Goal: Information Seeking & Learning: Learn about a topic

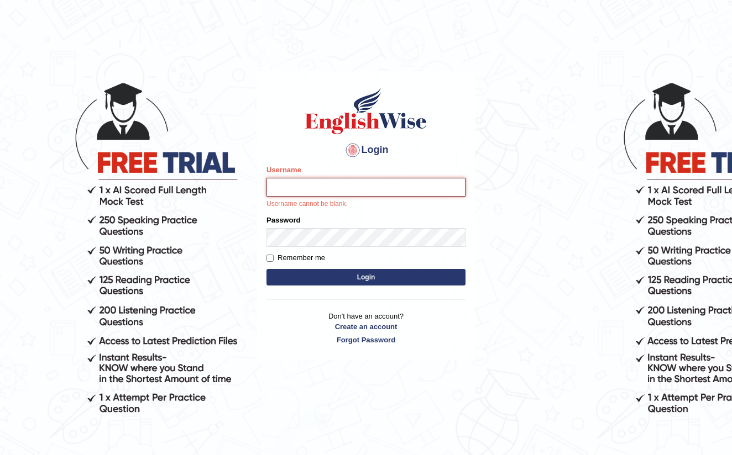
type input "farihaafghan556"
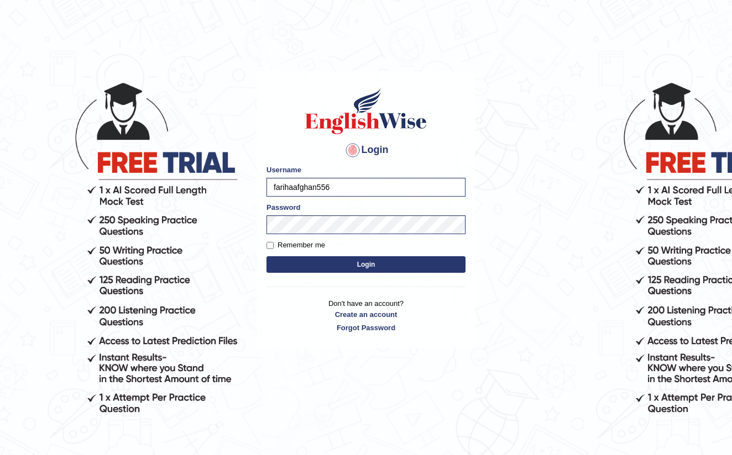
click at [387, 261] on button "Login" at bounding box center [365, 264] width 199 height 17
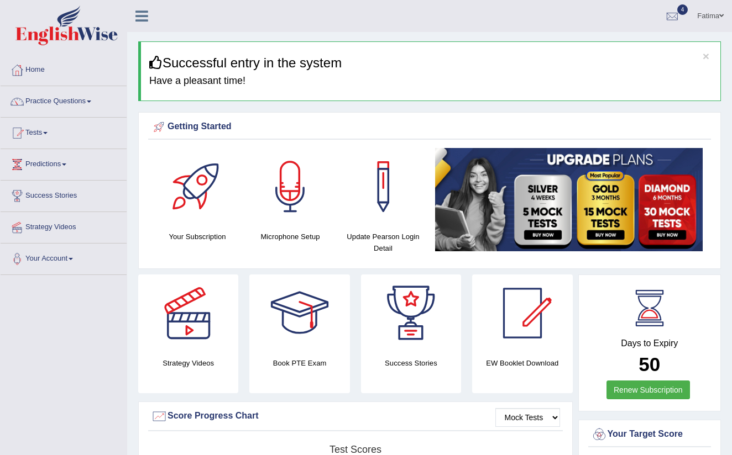
click at [98, 100] on link "Practice Questions" at bounding box center [64, 100] width 126 height 28
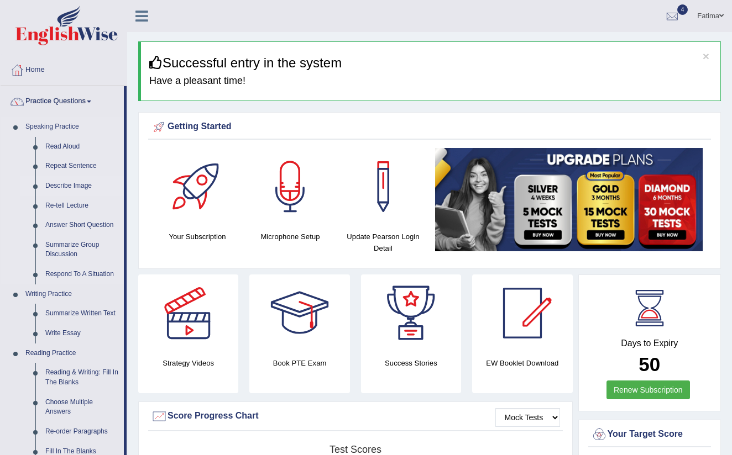
click at [90, 186] on link "Describe Image" at bounding box center [81, 186] width 83 height 20
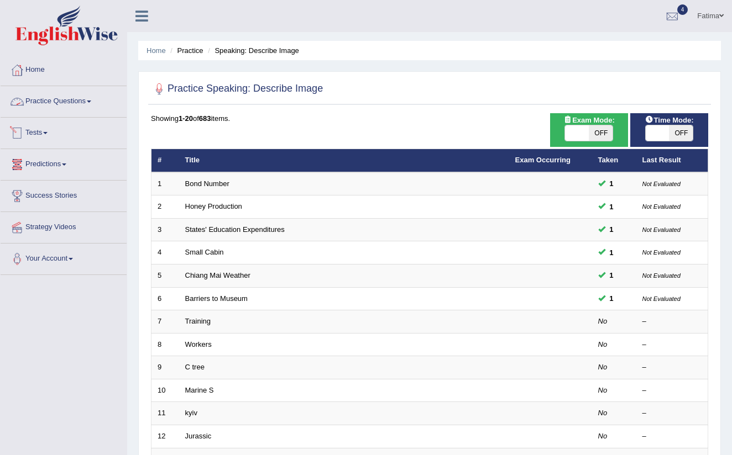
click at [85, 101] on link "Practice Questions" at bounding box center [64, 100] width 126 height 28
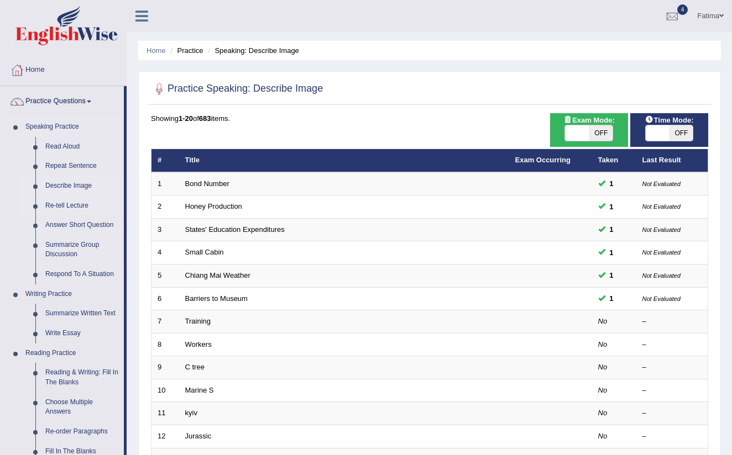
click at [75, 203] on link "Re-tell Lecture" at bounding box center [81, 206] width 83 height 20
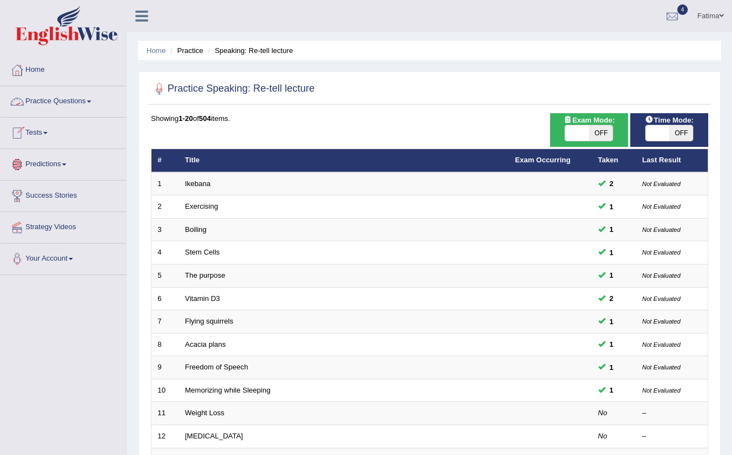
click at [91, 101] on span at bounding box center [89, 102] width 4 height 2
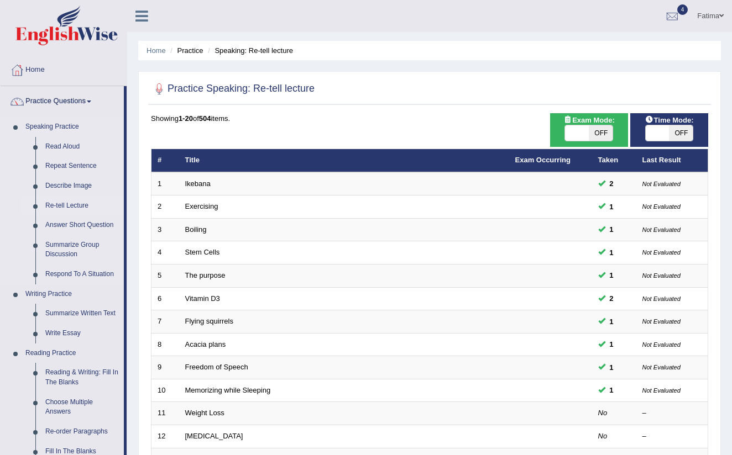
click at [78, 202] on link "Re-tell Lecture" at bounding box center [81, 206] width 83 height 20
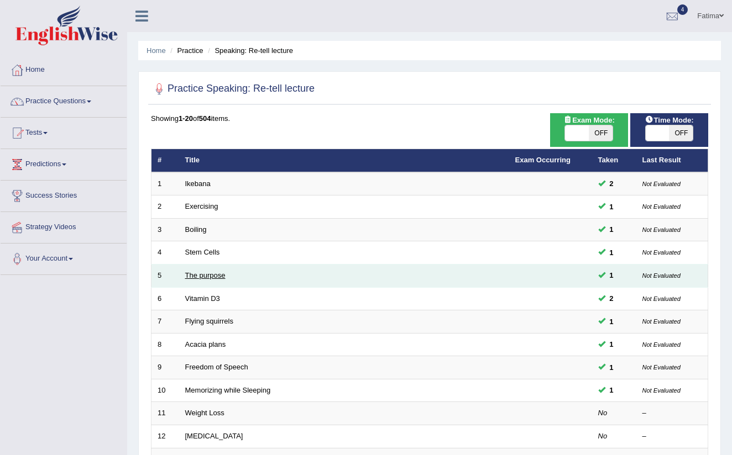
click at [206, 276] on link "The purpose" at bounding box center [205, 275] width 40 height 8
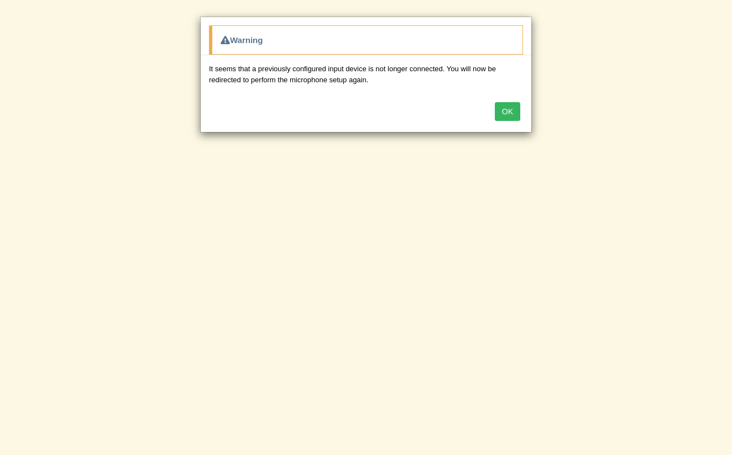
click at [510, 112] on button "OK" at bounding box center [507, 111] width 25 height 19
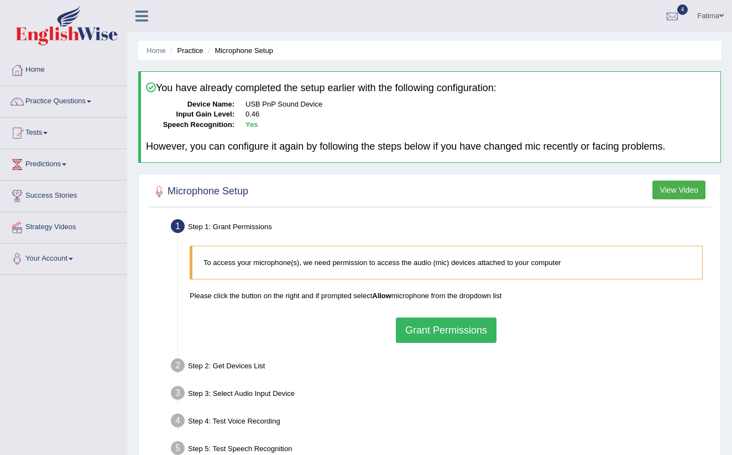
click at [433, 329] on button "Grant Permissions" at bounding box center [446, 330] width 101 height 25
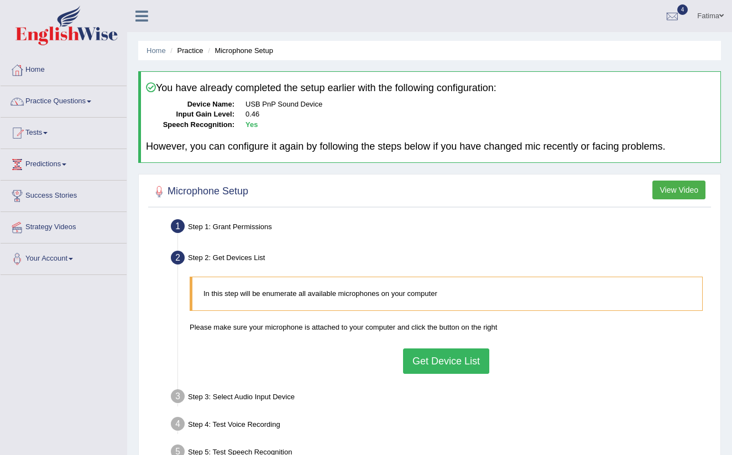
click at [434, 354] on button "Get Device List" at bounding box center [446, 361] width 86 height 25
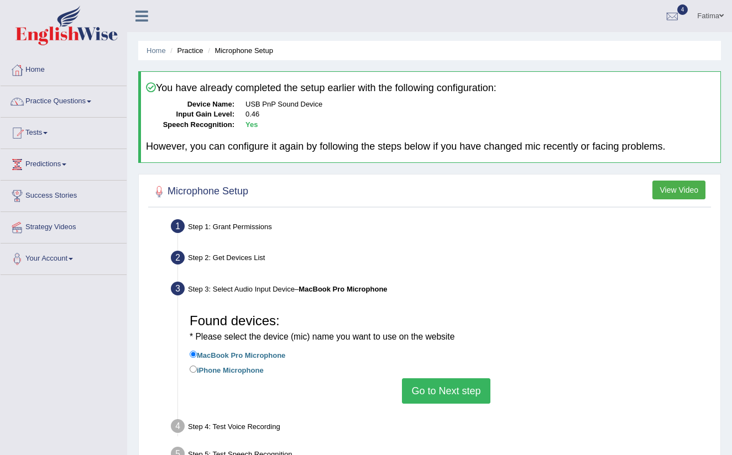
click at [429, 384] on button "Go to Next step" at bounding box center [446, 391] width 88 height 25
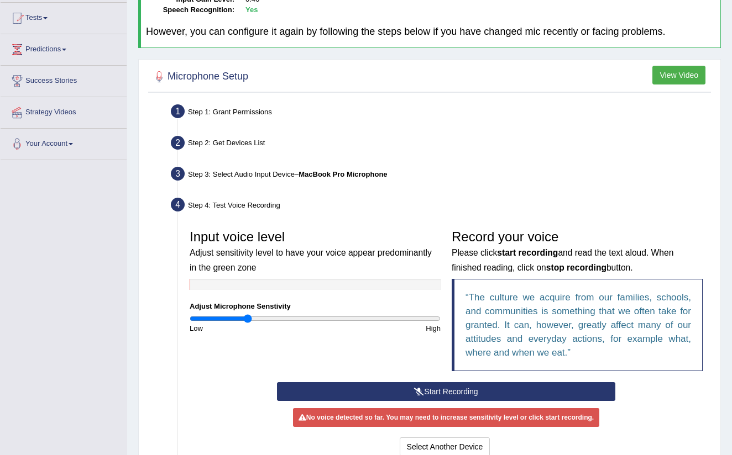
scroll to position [118, 0]
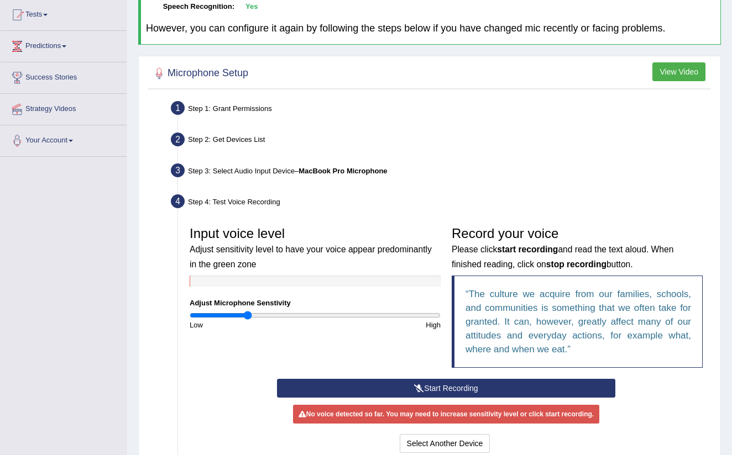
click at [424, 384] on button "Start Recording" at bounding box center [446, 388] width 338 height 19
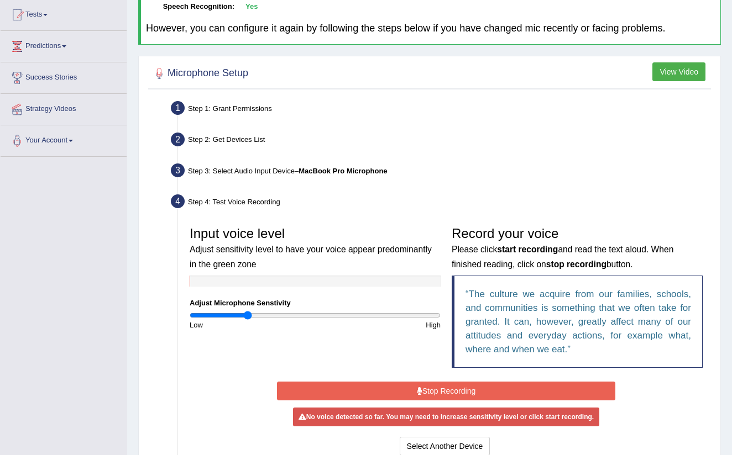
click at [427, 420] on div "No voice detected so far. You may need to increase sensitivity level or click s…" at bounding box center [446, 417] width 306 height 19
click at [433, 391] on button "Stop Recording" at bounding box center [446, 391] width 338 height 19
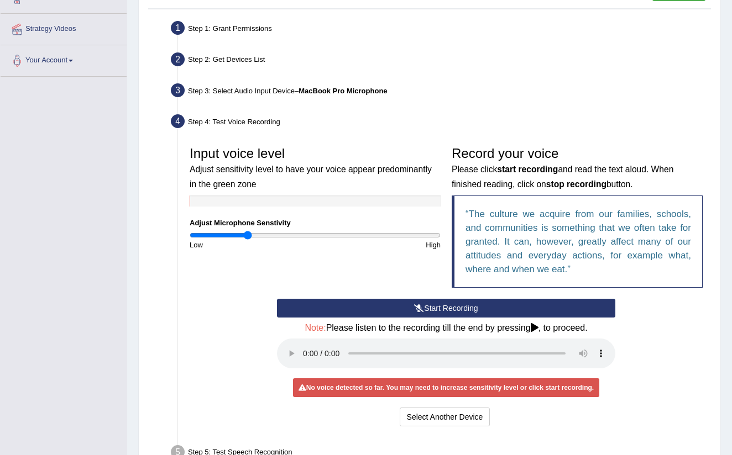
scroll to position [191, 0]
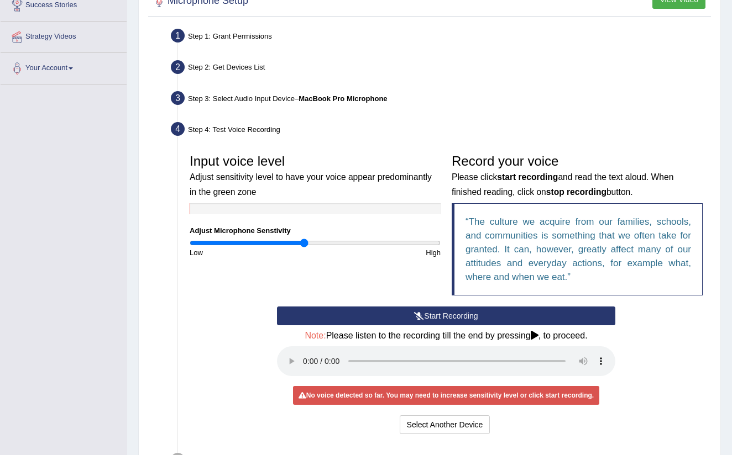
drag, startPoint x: 247, startPoint y: 240, endPoint x: 304, endPoint y: 244, distance: 57.7
click at [304, 244] on input "range" at bounding box center [315, 243] width 251 height 9
click at [415, 312] on icon at bounding box center [419, 316] width 10 height 8
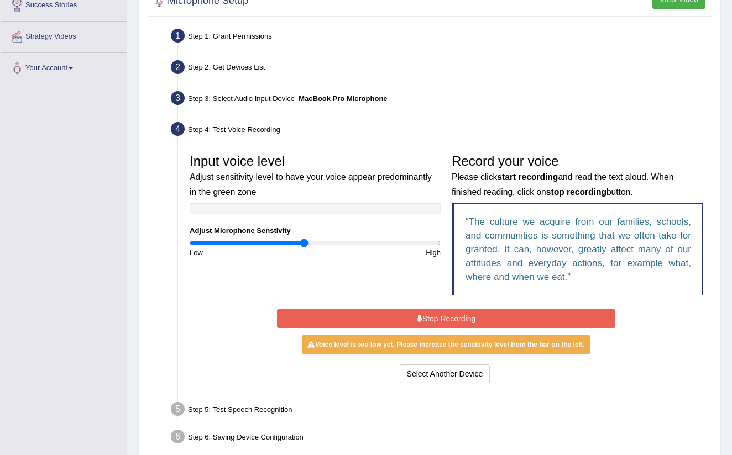
click at [426, 317] on button "Stop Recording" at bounding box center [446, 319] width 338 height 19
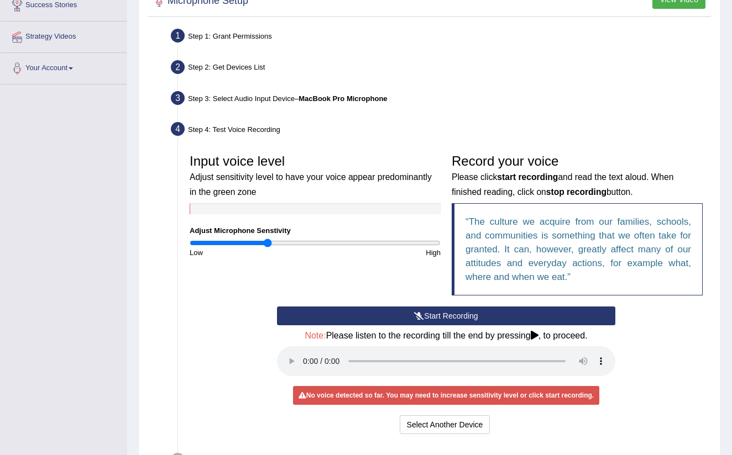
drag, startPoint x: 301, startPoint y: 237, endPoint x: 267, endPoint y: 236, distance: 34.3
click at [267, 239] on input "range" at bounding box center [315, 243] width 251 height 9
click at [396, 317] on button "Start Recording" at bounding box center [446, 316] width 338 height 19
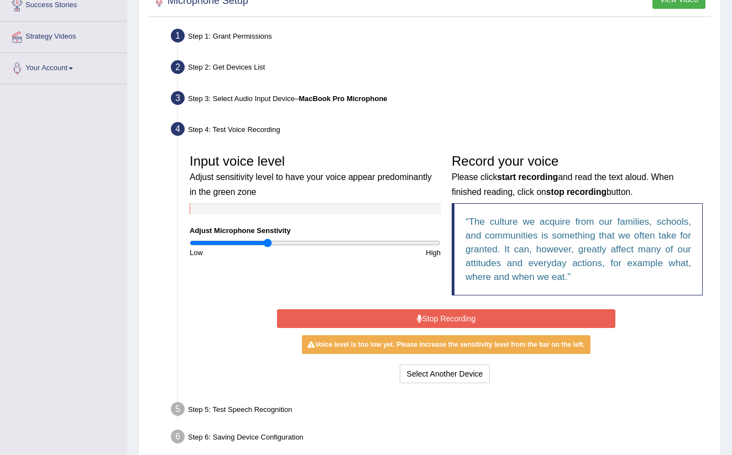
click at [395, 316] on button "Stop Recording" at bounding box center [446, 319] width 338 height 19
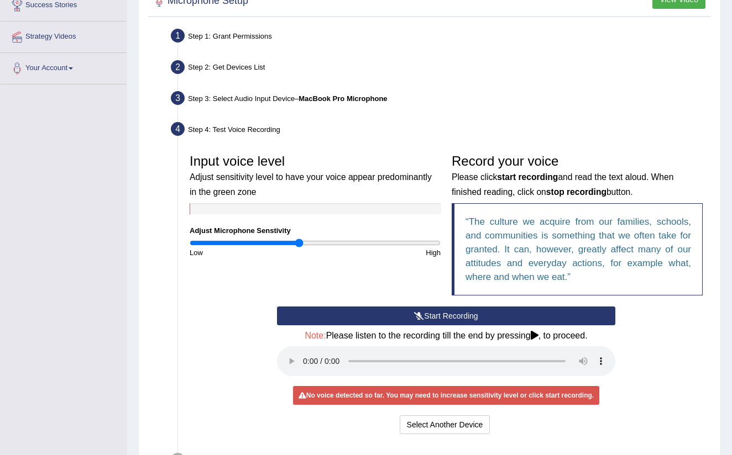
drag, startPoint x: 263, startPoint y: 240, endPoint x: 298, endPoint y: 245, distance: 35.7
click at [298, 245] on input "range" at bounding box center [315, 243] width 251 height 9
click at [365, 315] on button "Start Recording" at bounding box center [446, 316] width 338 height 19
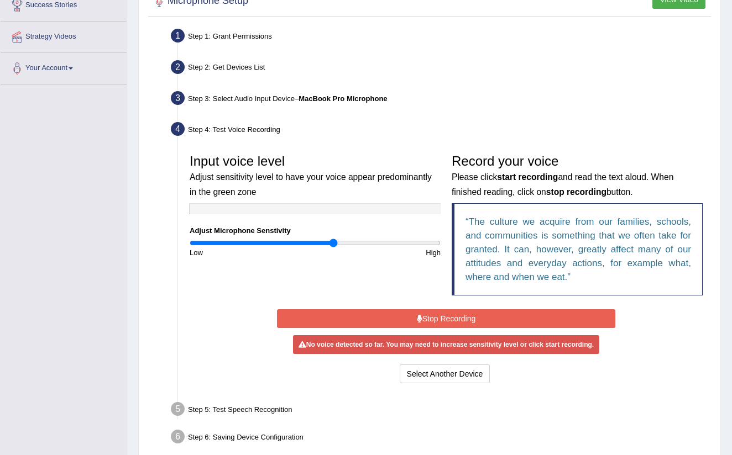
drag, startPoint x: 298, startPoint y: 242, endPoint x: 332, endPoint y: 243, distance: 34.3
type input "1.16"
click at [332, 244] on input "range" at bounding box center [315, 243] width 251 height 9
click at [387, 317] on button "Stop Recording" at bounding box center [446, 319] width 338 height 19
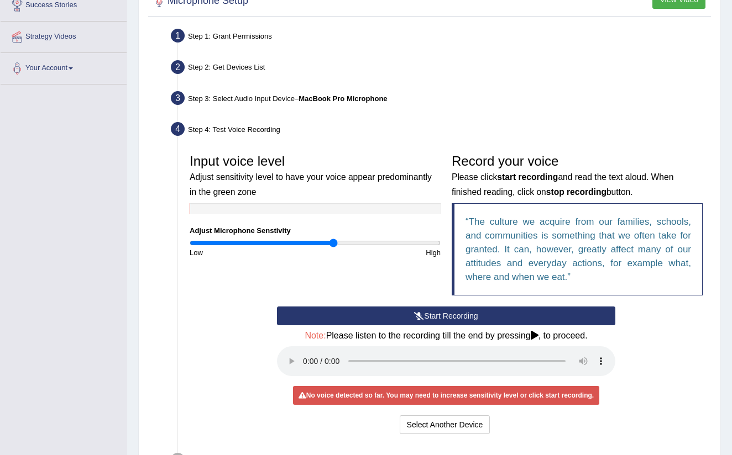
click at [385, 316] on button "Start Recording" at bounding box center [446, 316] width 338 height 19
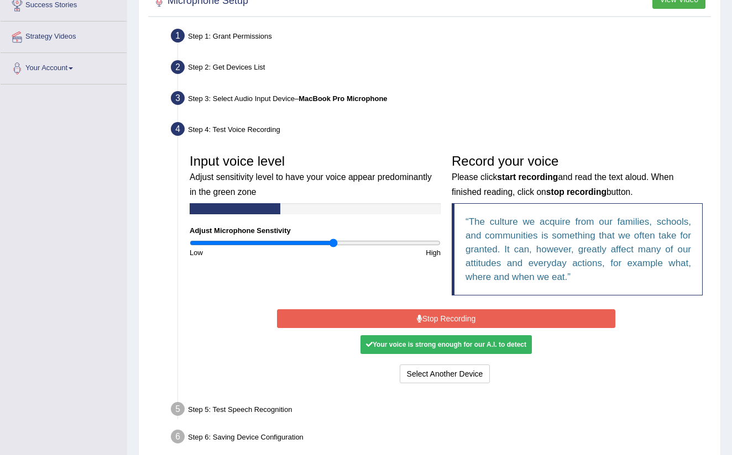
click at [385, 316] on button "Stop Recording" at bounding box center [446, 319] width 338 height 19
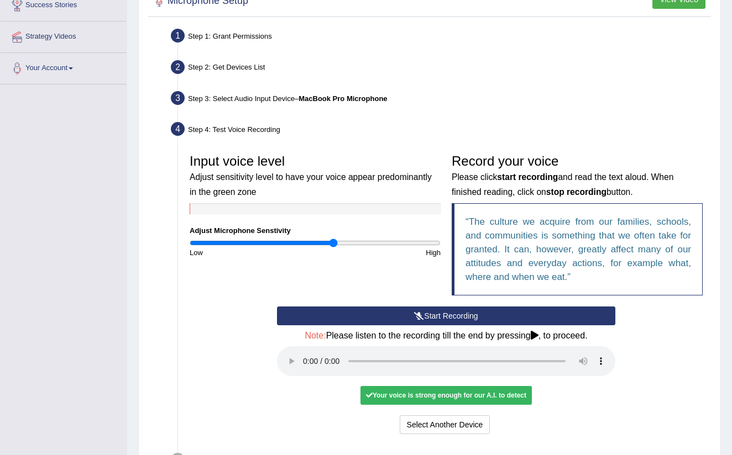
click at [303, 355] on audio at bounding box center [446, 362] width 338 height 30
click at [531, 416] on button "Voice is ok. Go to Next step" at bounding box center [492, 425] width 109 height 19
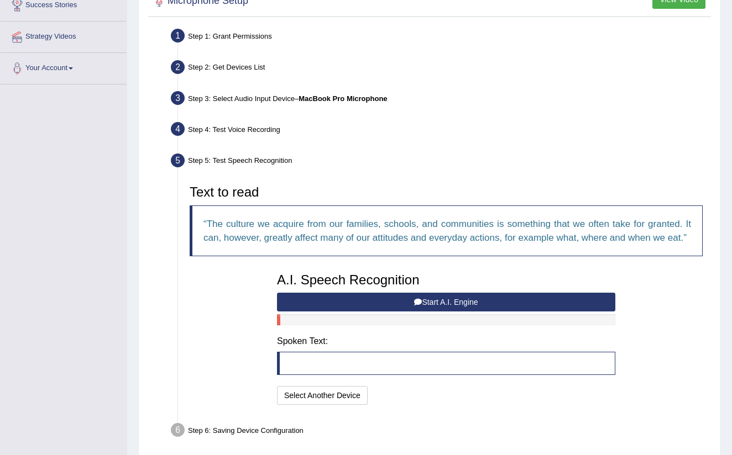
click at [472, 312] on button "Start A.I. Engine" at bounding box center [446, 302] width 338 height 19
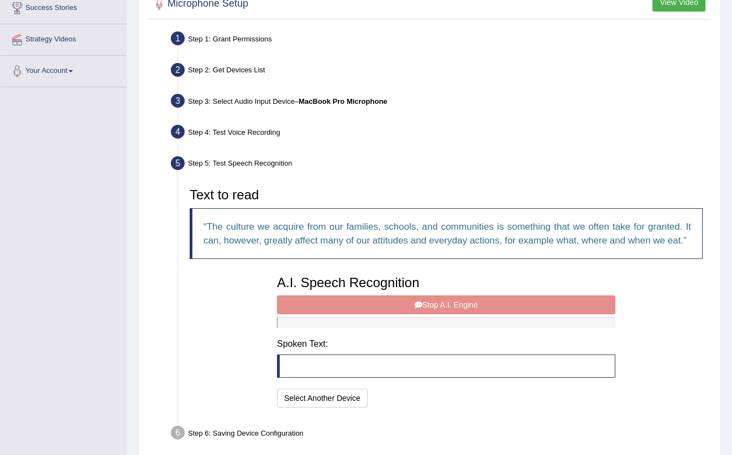
scroll to position [180, 0]
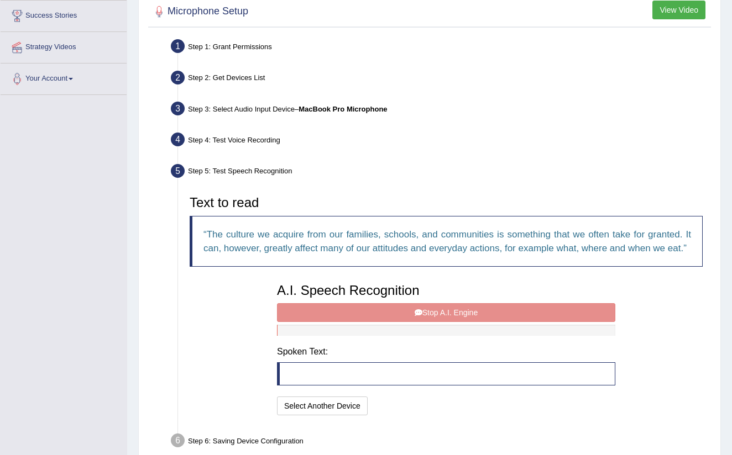
click at [425, 320] on div "A.I. Speech Recognition Start A.I. Engine Stop A.I. Engine Note: Please listen …" at bounding box center [445, 348] width 349 height 140
click at [425, 322] on div "A.I. Speech Recognition Start A.I. Engine Stop A.I. Engine Note: Please listen …" at bounding box center [445, 348] width 349 height 140
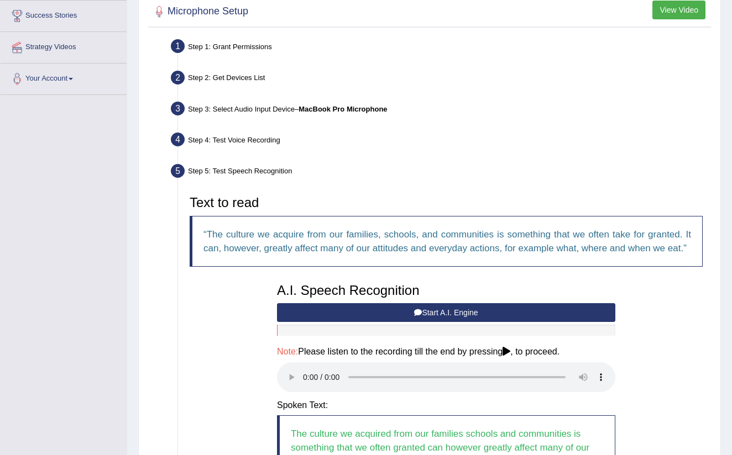
click at [425, 322] on button "Start A.I. Engine" at bounding box center [446, 312] width 338 height 19
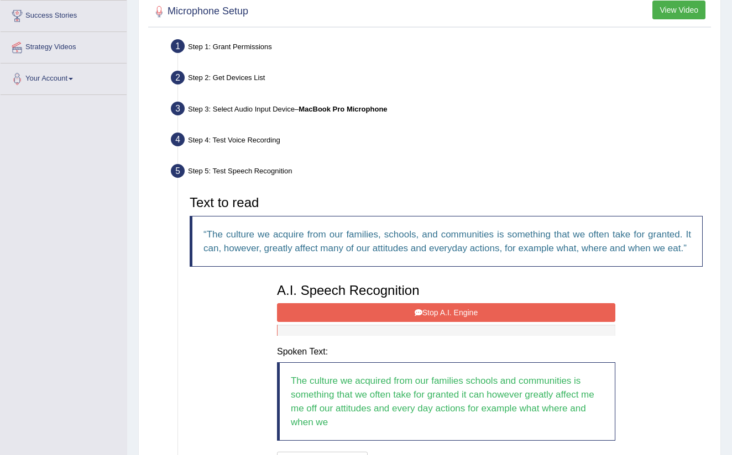
click at [426, 321] on button "Stop A.I. Engine" at bounding box center [446, 312] width 338 height 19
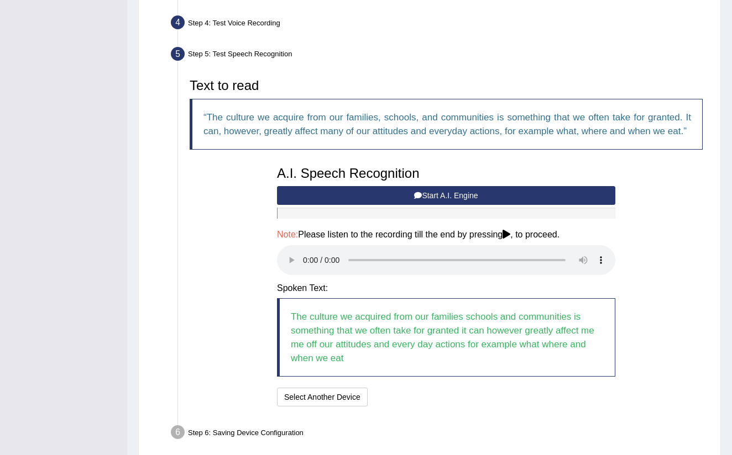
scroll to position [300, 0]
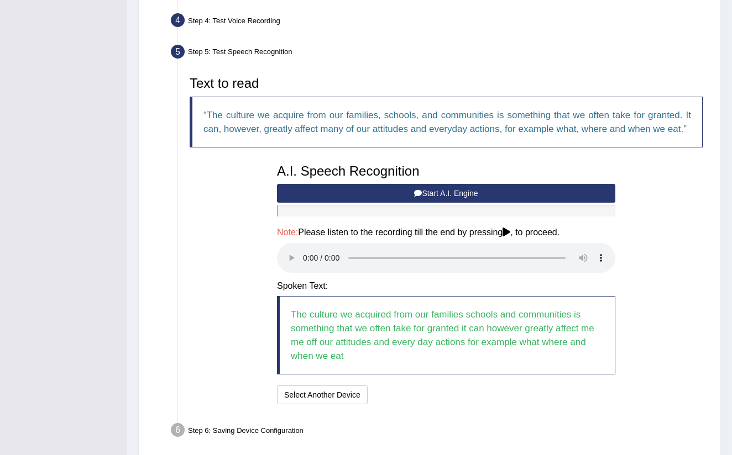
click at [305, 261] on audio at bounding box center [446, 258] width 338 height 30
click at [442, 391] on button "Speech is ok. Go to Last step" at bounding box center [430, 395] width 116 height 19
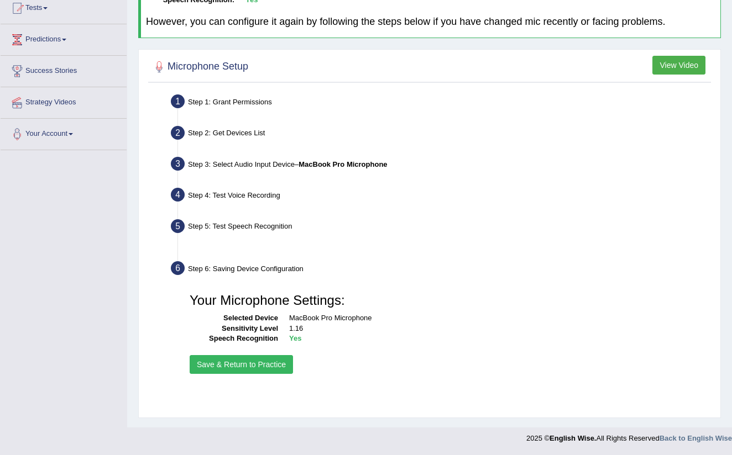
scroll to position [125, 0]
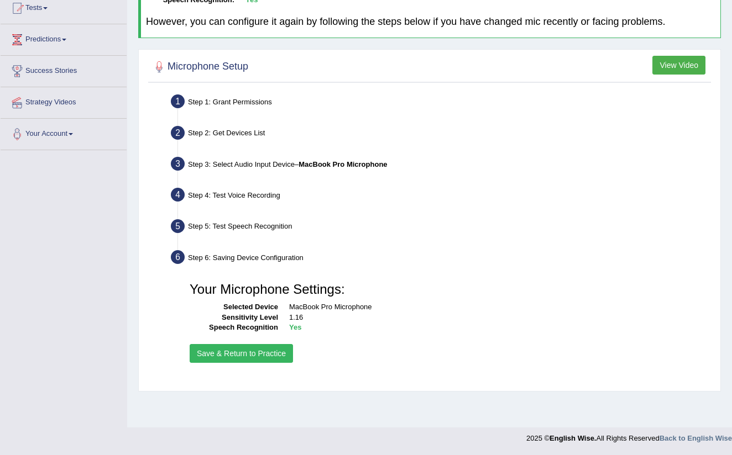
click at [263, 347] on button "Save & Return to Practice" at bounding box center [241, 353] width 103 height 19
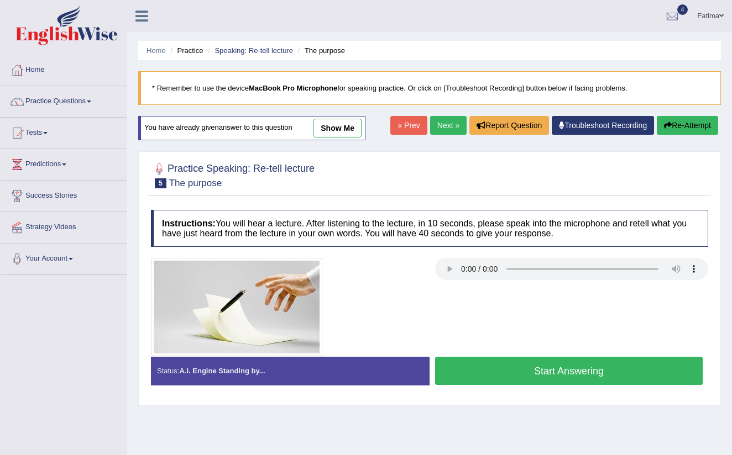
click at [443, 266] on audio at bounding box center [571, 269] width 273 height 22
click at [443, 270] on audio at bounding box center [571, 269] width 273 height 22
click at [444, 264] on audio at bounding box center [571, 269] width 273 height 22
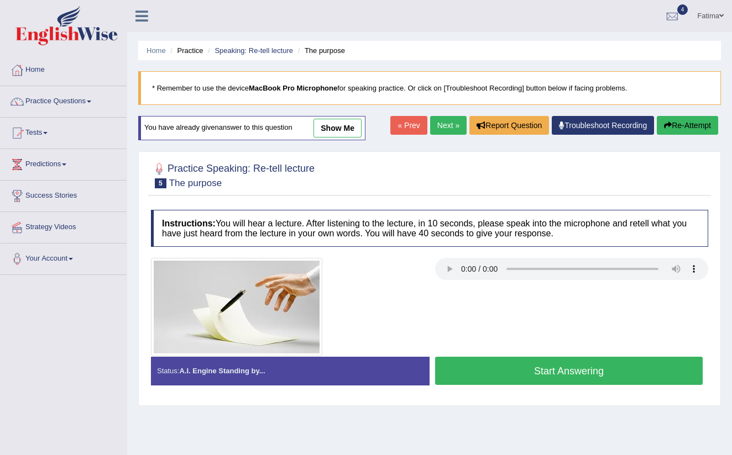
click at [681, 270] on audio at bounding box center [571, 269] width 273 height 22
click at [444, 274] on audio at bounding box center [571, 269] width 273 height 22
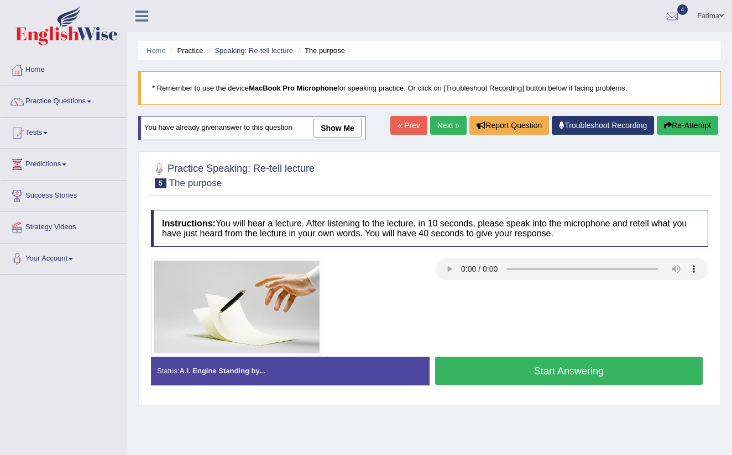
click at [694, 124] on button "Re-Attempt" at bounding box center [687, 125] width 61 height 19
click at [429, 47] on ul "Home Practice Speaking: Re-tell lecture The purpose" at bounding box center [429, 50] width 583 height 19
click at [685, 125] on button "Re-Attempt" at bounding box center [687, 125] width 61 height 19
click at [446, 266] on audio at bounding box center [571, 269] width 273 height 22
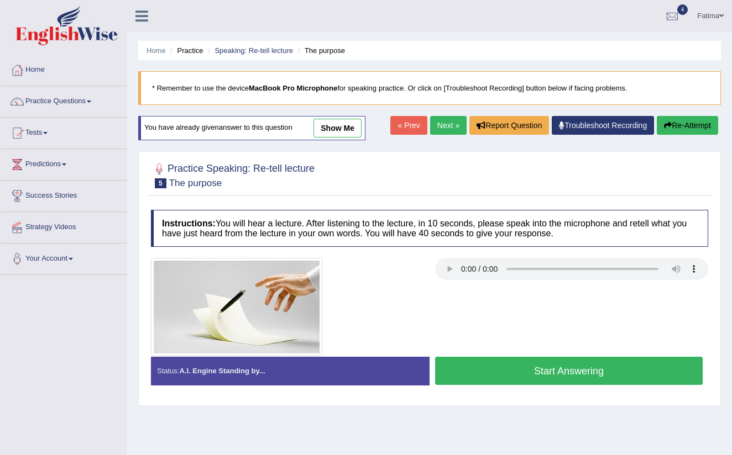
click at [446, 266] on audio at bounding box center [571, 269] width 273 height 22
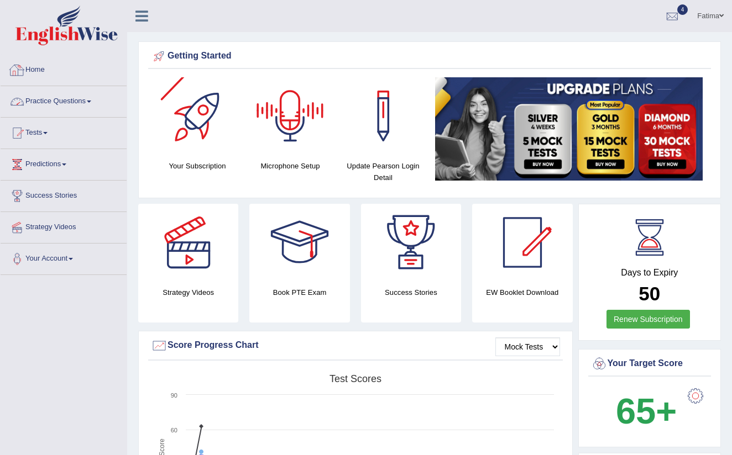
click at [95, 103] on link "Practice Questions" at bounding box center [64, 100] width 126 height 28
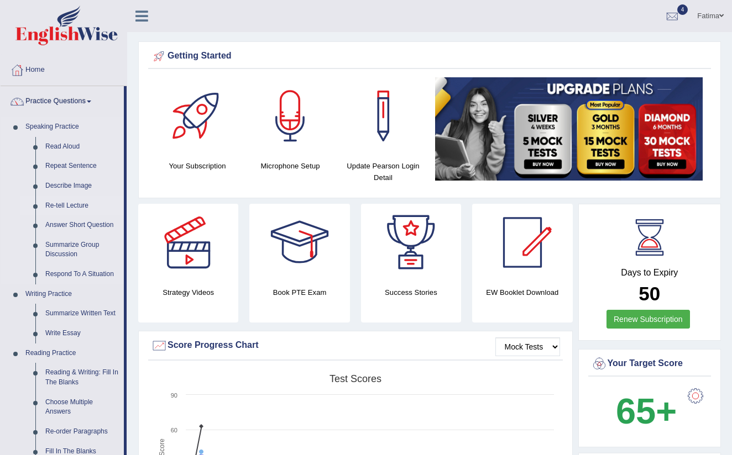
click at [69, 208] on link "Re-tell Lecture" at bounding box center [81, 206] width 83 height 20
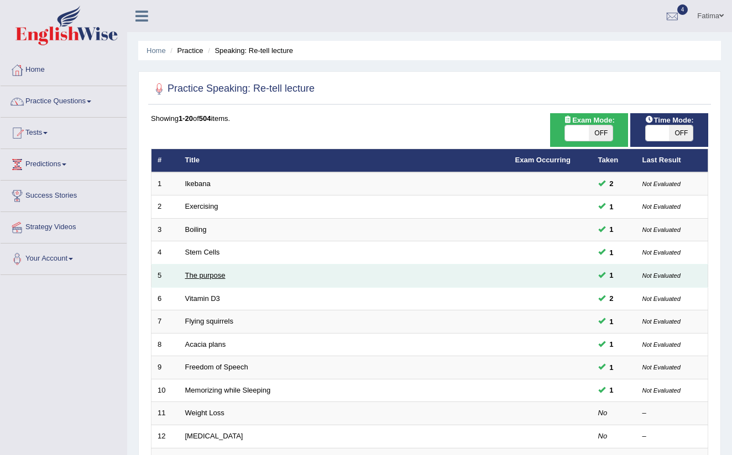
click at [216, 276] on link "The purpose" at bounding box center [205, 275] width 40 height 8
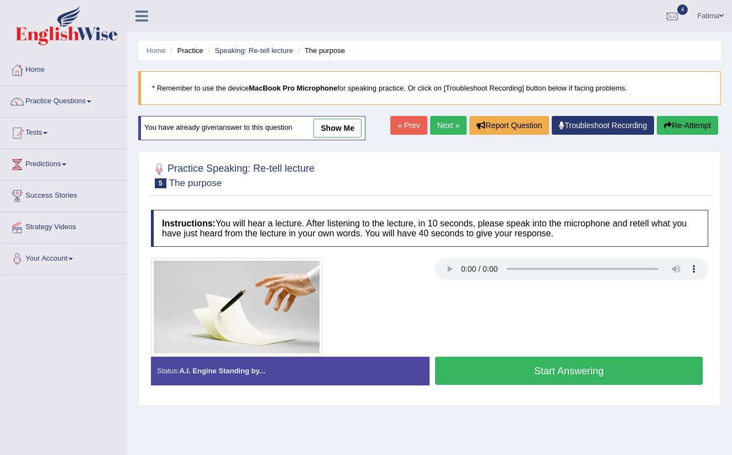
click at [446, 265] on audio at bounding box center [571, 269] width 273 height 22
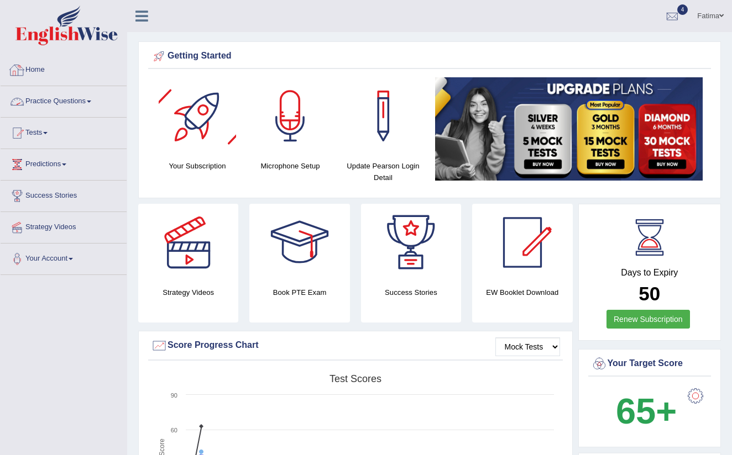
click at [85, 97] on link "Practice Questions" at bounding box center [64, 100] width 126 height 28
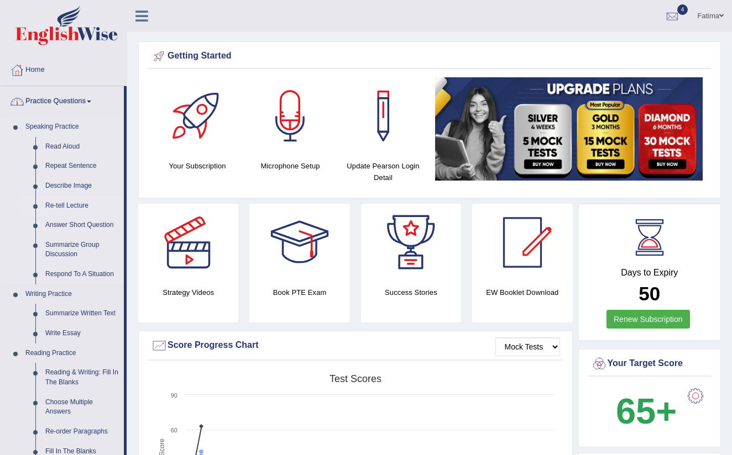
click at [81, 202] on link "Re-tell Lecture" at bounding box center [81, 206] width 83 height 20
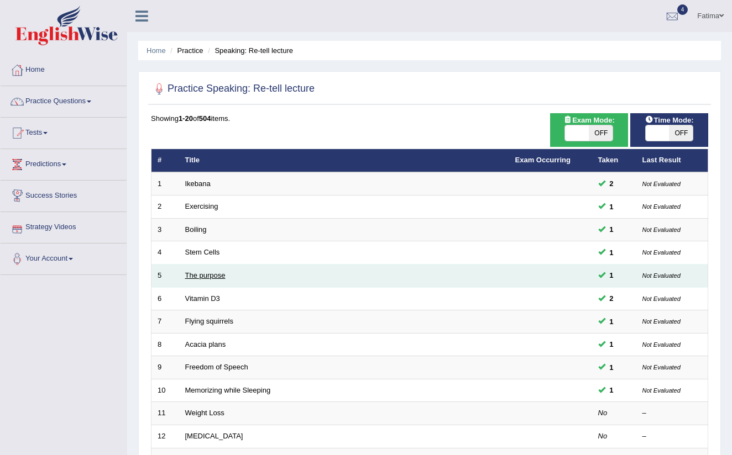
click at [214, 271] on link "The purpose" at bounding box center [205, 275] width 40 height 8
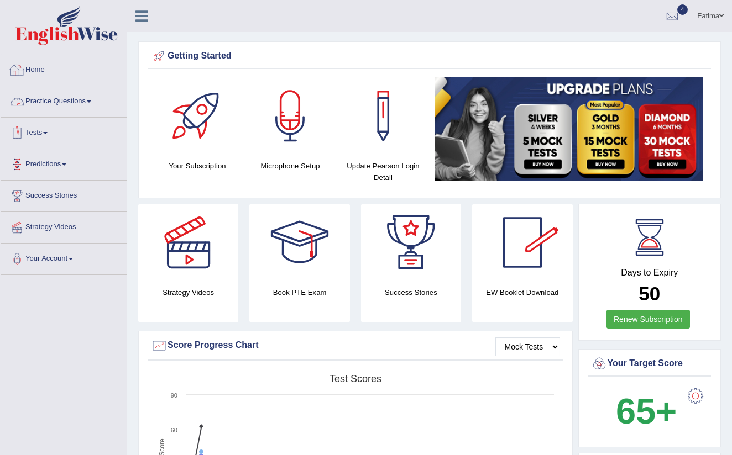
click at [89, 97] on link "Practice Questions" at bounding box center [64, 100] width 126 height 28
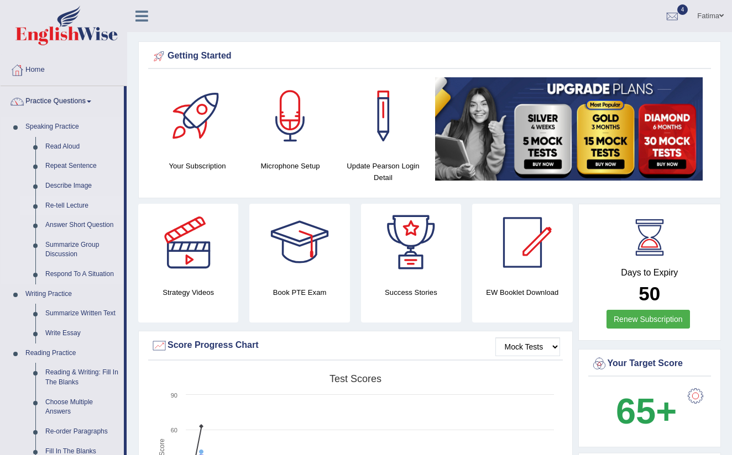
click at [82, 203] on link "Re-tell Lecture" at bounding box center [81, 206] width 83 height 20
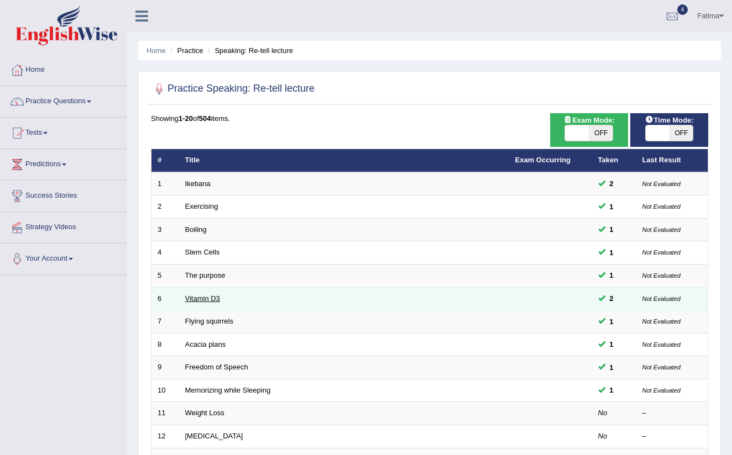
click at [211, 296] on link "Vitamin D3" at bounding box center [202, 299] width 35 height 8
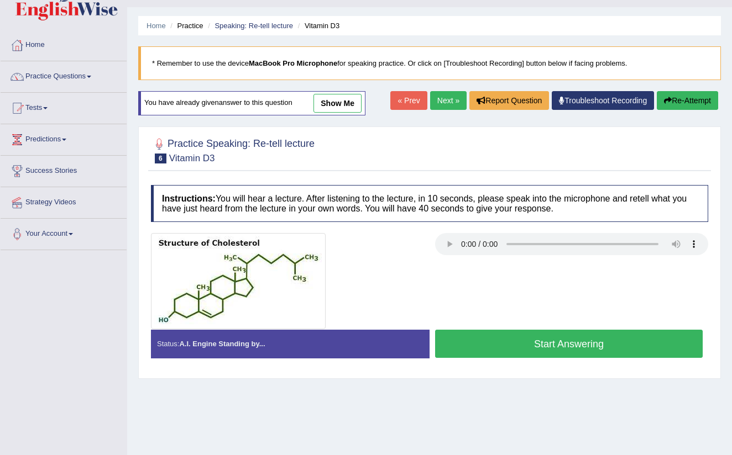
scroll to position [23, 0]
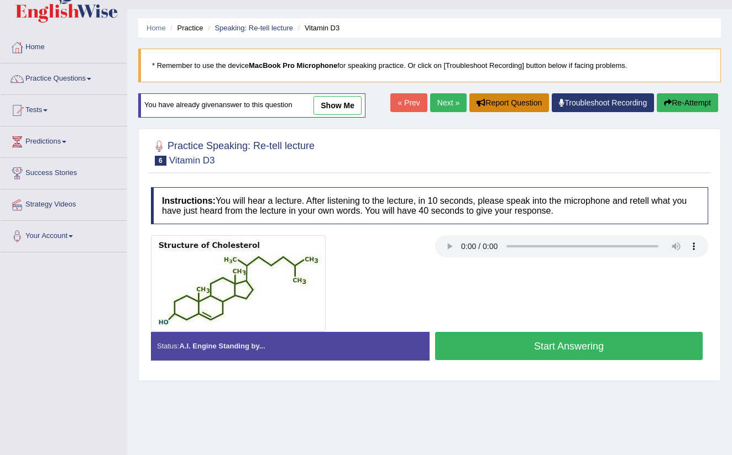
click at [510, 102] on button "Report Question" at bounding box center [509, 102] width 80 height 19
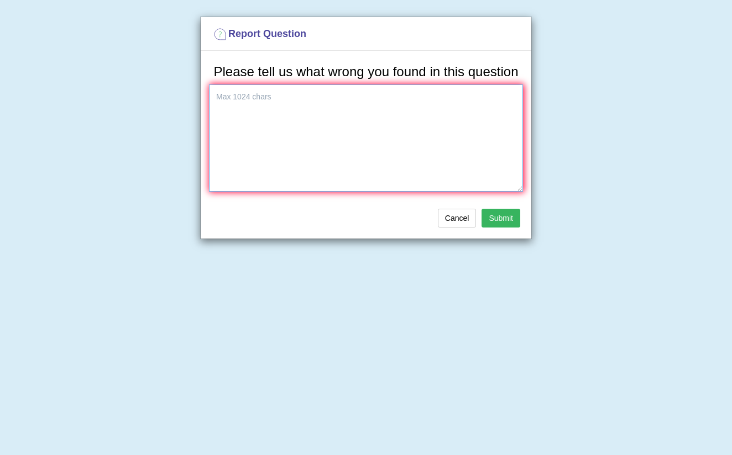
click at [391, 133] on textarea at bounding box center [366, 138] width 314 height 107
type textarea "audio not playing"
click at [501, 228] on button "Submit" at bounding box center [500, 218] width 39 height 19
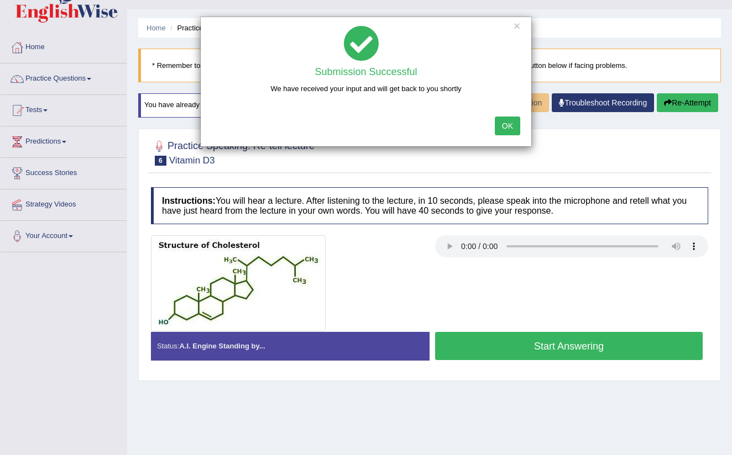
click at [502, 126] on button "OK" at bounding box center [507, 126] width 25 height 19
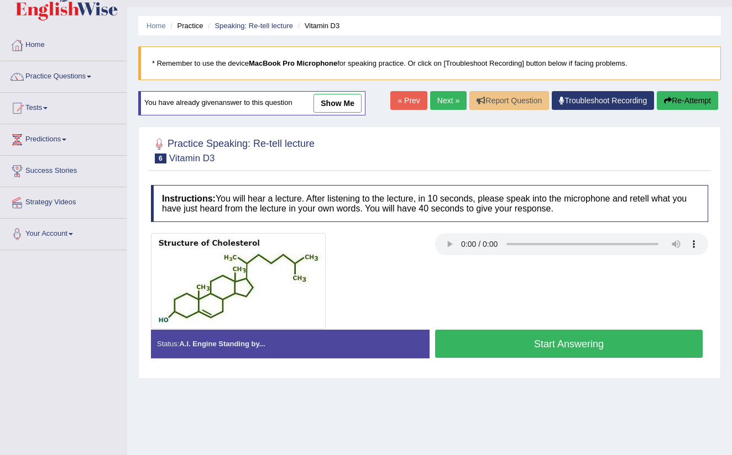
scroll to position [25, 0]
click at [91, 72] on link "Practice Questions" at bounding box center [64, 75] width 126 height 28
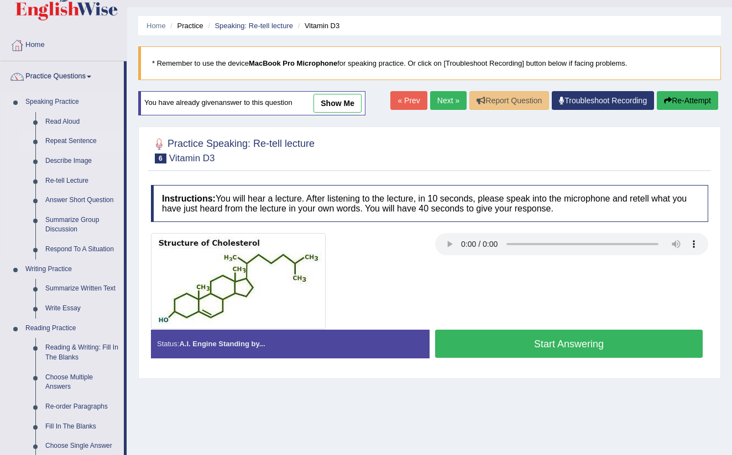
click at [80, 136] on link "Repeat Sentence" at bounding box center [81, 142] width 83 height 20
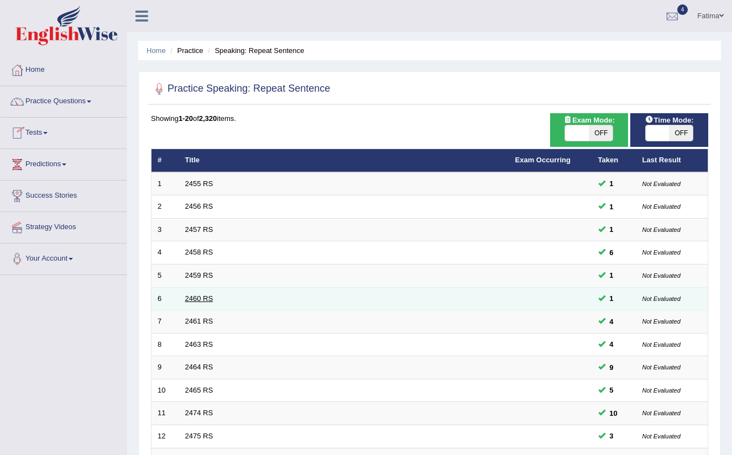
click at [200, 297] on link "2460 RS" at bounding box center [199, 299] width 28 height 8
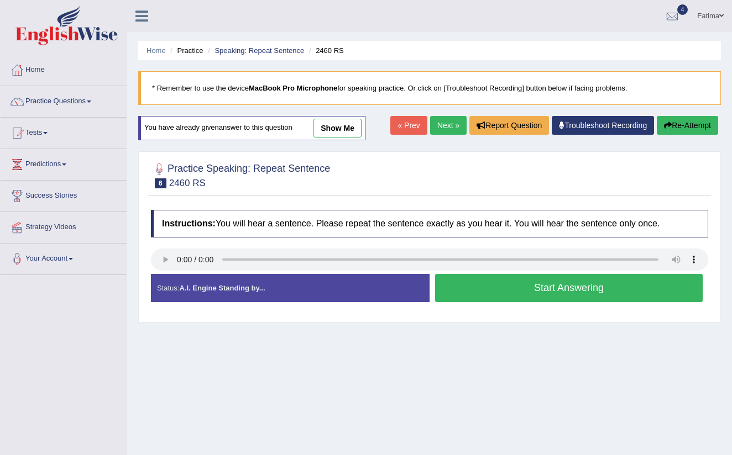
click at [177, 258] on audio at bounding box center [429, 260] width 557 height 22
click at [179, 258] on audio at bounding box center [429, 260] width 557 height 22
click at [92, 95] on link "Practice Questions" at bounding box center [64, 100] width 126 height 28
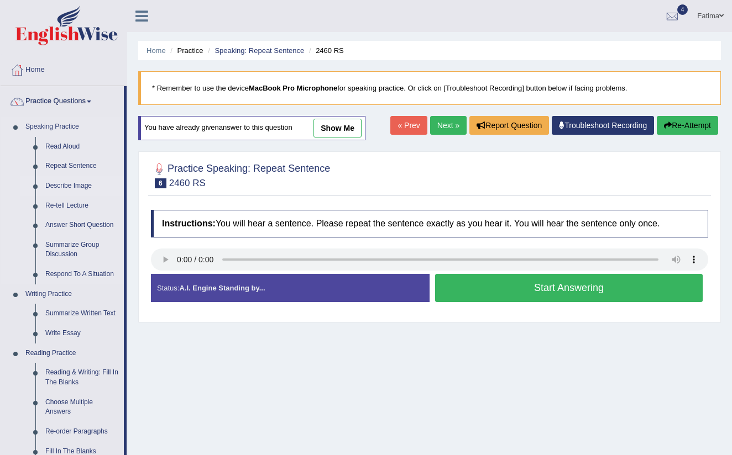
click at [77, 182] on link "Describe Image" at bounding box center [81, 186] width 83 height 20
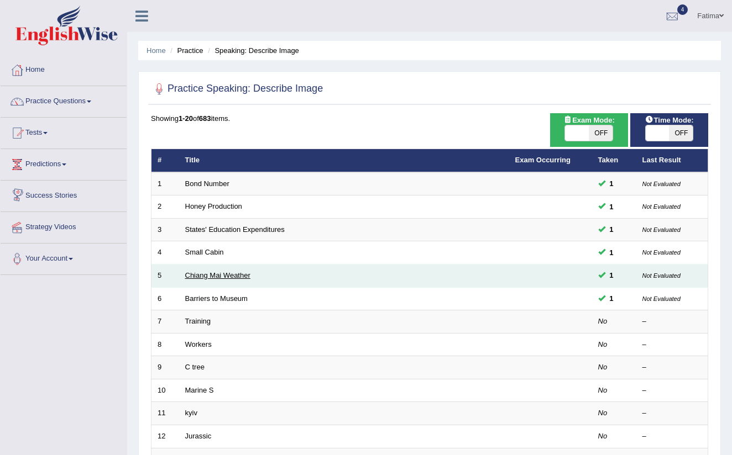
click at [206, 271] on link "Chiang Mai Weather" at bounding box center [217, 275] width 65 height 8
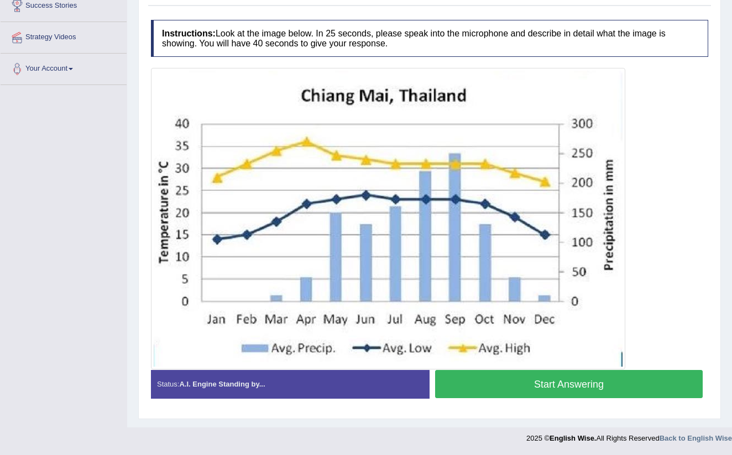
scroll to position [190, 0]
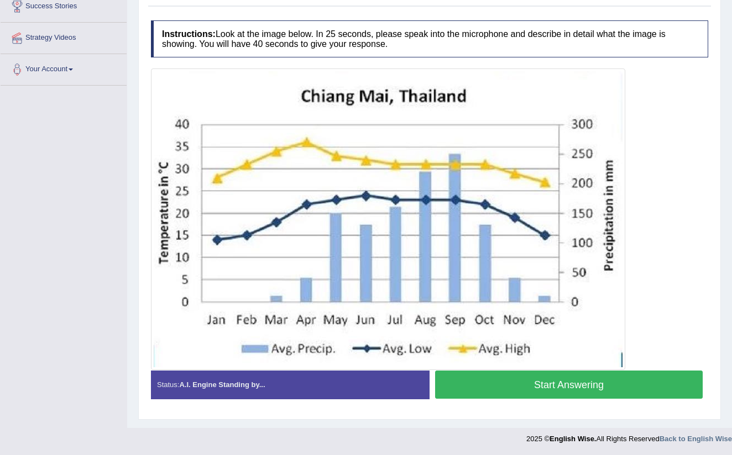
click at [509, 374] on button "Start Answering" at bounding box center [569, 385] width 268 height 28
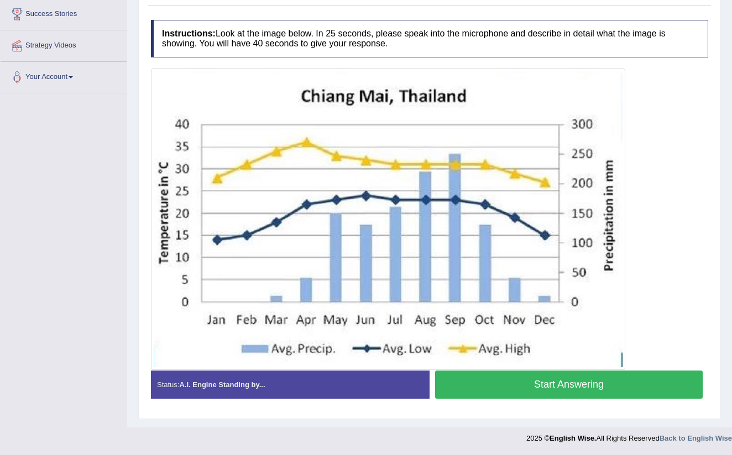
scroll to position [181, 0]
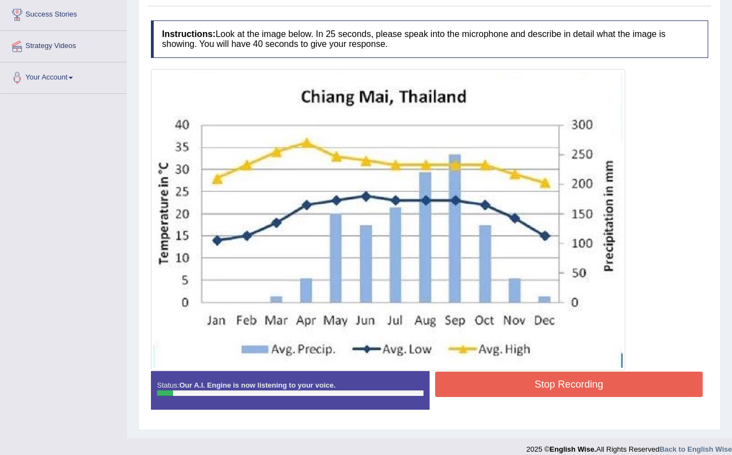
click at [507, 381] on button "Stop Recording" at bounding box center [569, 384] width 268 height 25
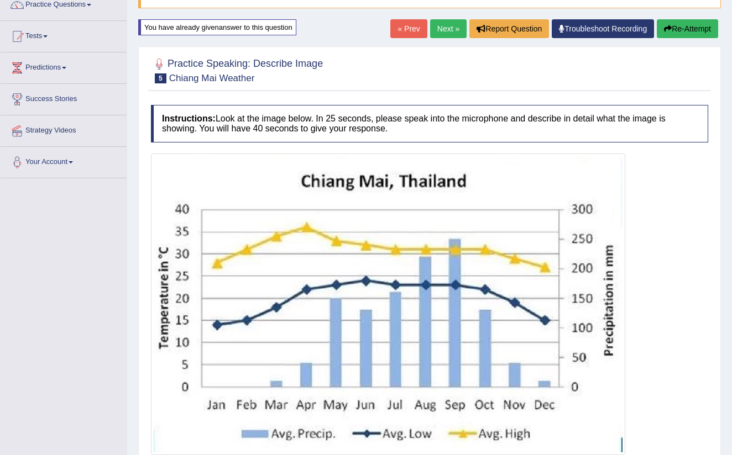
scroll to position [87, 0]
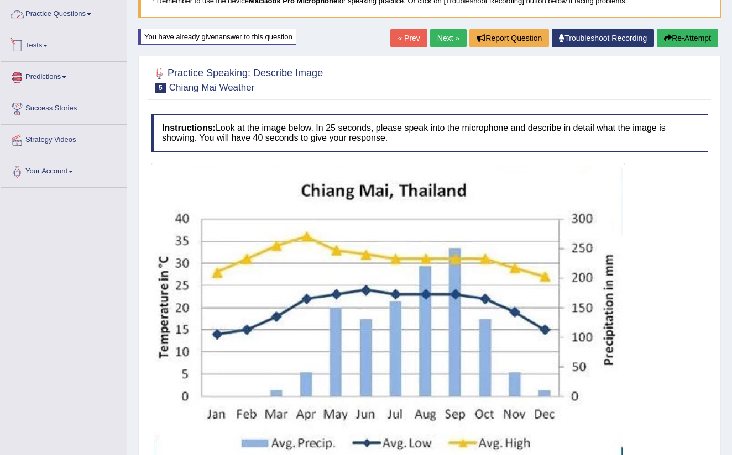
click at [95, 13] on link "Practice Questions" at bounding box center [64, 13] width 126 height 28
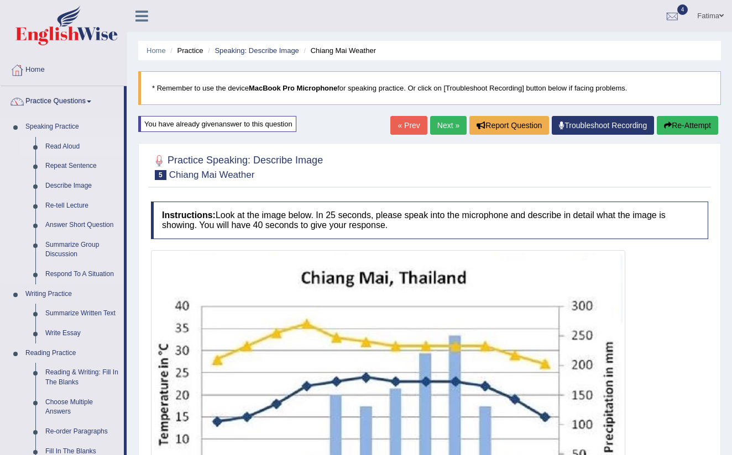
scroll to position [0, 0]
click at [77, 203] on link "Re-tell Lecture" at bounding box center [81, 206] width 83 height 20
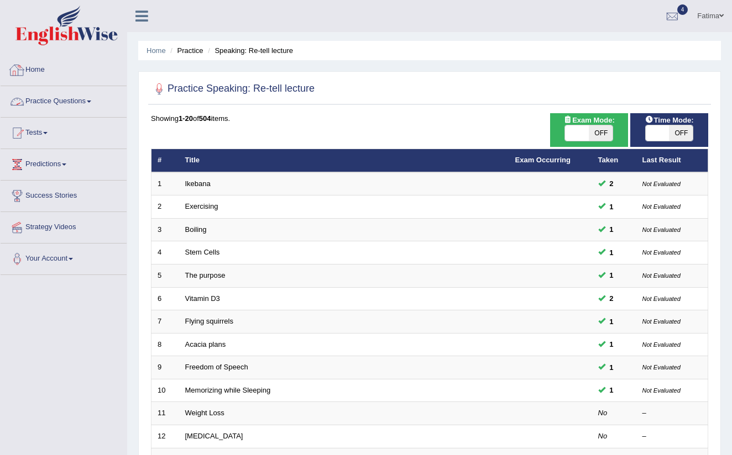
click at [83, 101] on link "Practice Questions" at bounding box center [64, 100] width 126 height 28
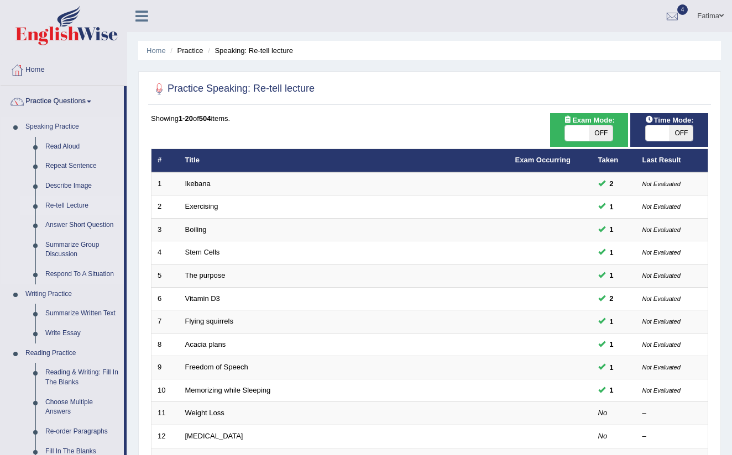
click at [68, 200] on link "Re-tell Lecture" at bounding box center [81, 206] width 83 height 20
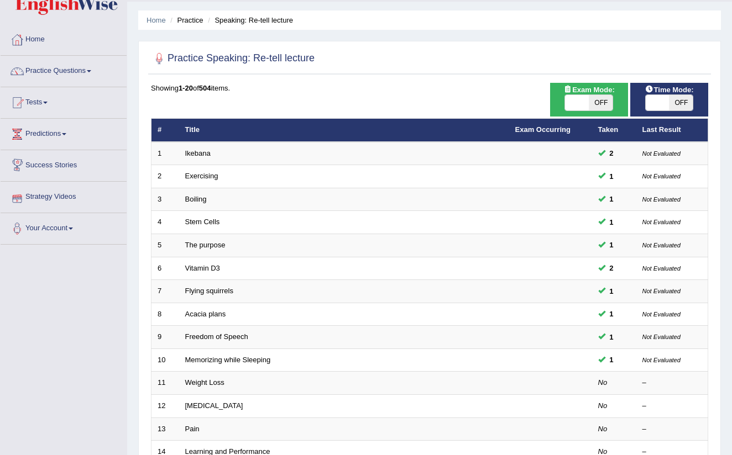
scroll to position [62, 0]
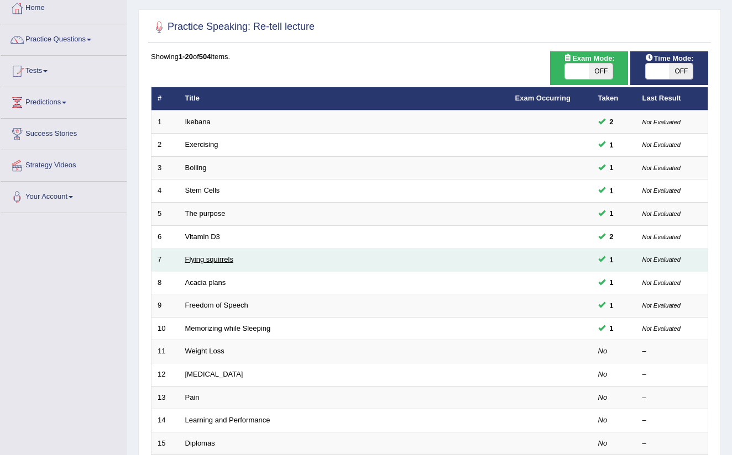
click at [200, 259] on link "Flying squirrels" at bounding box center [209, 259] width 48 height 8
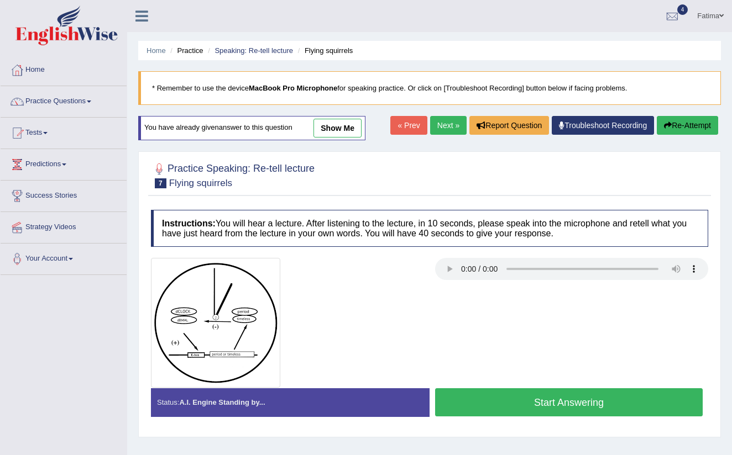
click at [462, 264] on audio at bounding box center [571, 269] width 273 height 22
click at [465, 266] on audio at bounding box center [571, 269] width 273 height 22
